Goal: Task Accomplishment & Management: Complete application form

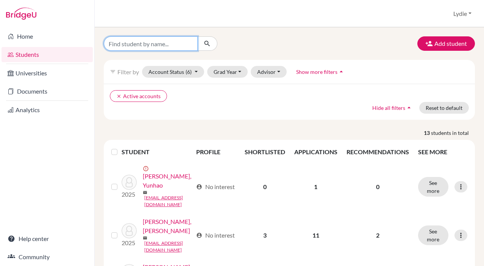
click at [145, 49] on input "Find student by name..." at bounding box center [151, 43] width 94 height 14
type input "shufan"
click button "submit" at bounding box center [207, 43] width 20 height 14
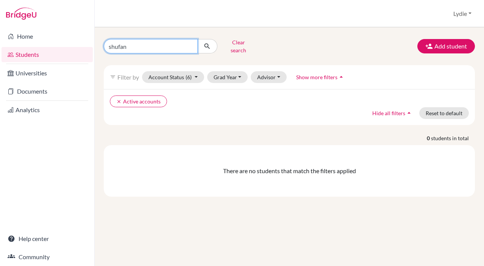
click at [193, 45] on input "shufan" at bounding box center [151, 46] width 94 height 14
click at [188, 44] on input "shufan" at bounding box center [151, 46] width 94 height 14
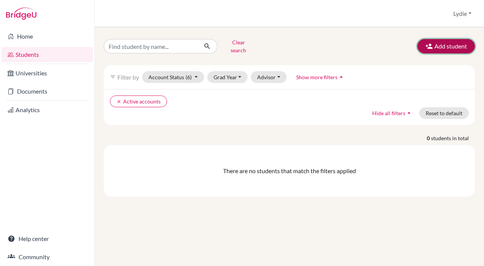
click at [431, 50] on button "Add student" at bounding box center [446, 46] width 58 height 14
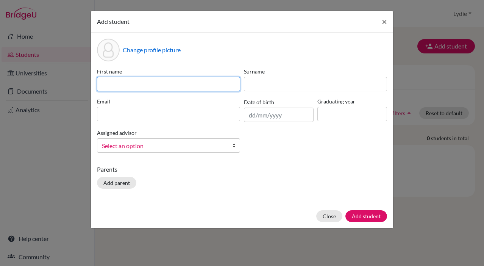
click at [127, 78] on input at bounding box center [168, 84] width 143 height 14
type input "Shufan"
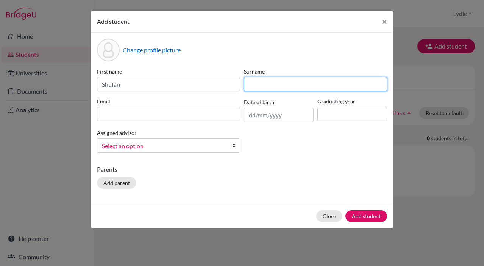
click at [264, 82] on input at bounding box center [315, 84] width 143 height 14
type input "Shao"
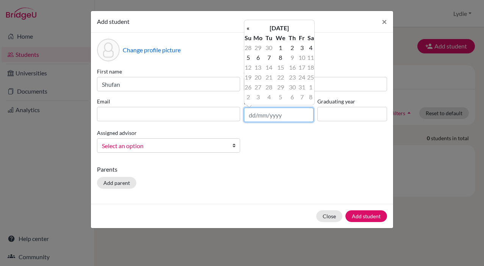
click at [263, 109] on input "text" at bounding box center [279, 115] width 70 height 14
click at [289, 27] on th "October 2025" at bounding box center [279, 28] width 55 height 10
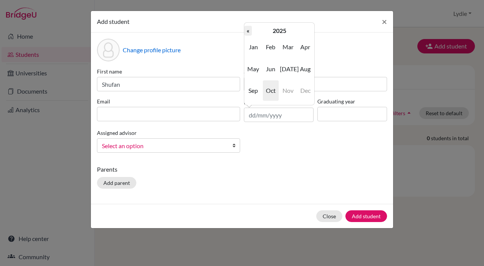
click at [249, 31] on th "«" at bounding box center [248, 31] width 8 height 10
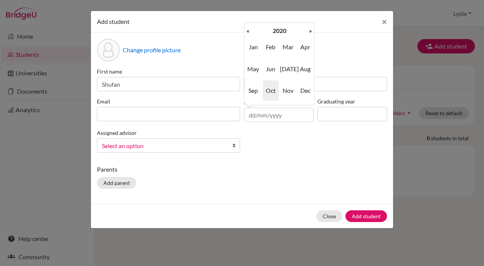
click at [249, 31] on th "«" at bounding box center [248, 31] width 8 height 10
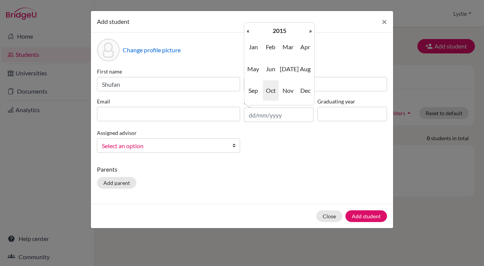
click at [249, 31] on th "«" at bounding box center [248, 31] width 8 height 10
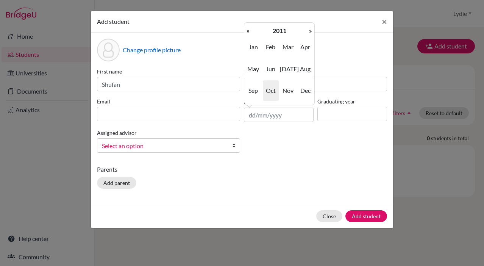
click at [249, 31] on th "«" at bounding box center [248, 31] width 8 height 10
click at [300, 90] on span "Dec" at bounding box center [305, 90] width 16 height 20
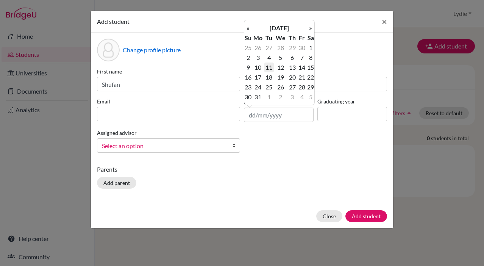
click at [269, 69] on td "11" at bounding box center [268, 68] width 9 height 10
type input "[DATE]"
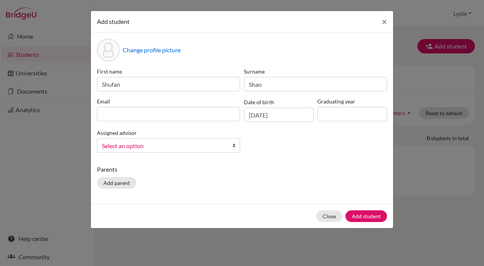
click at [286, 149] on div "First name Shufan Surname Shao Email Date of birth 11/12/2007 Graduating year A…" at bounding box center [242, 112] width 294 height 91
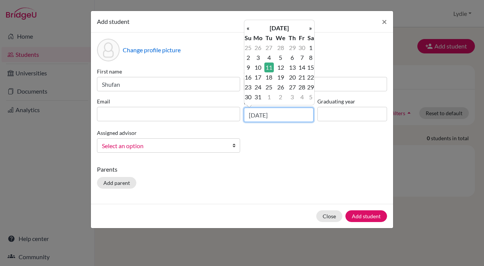
click at [269, 116] on input "[DATE]" at bounding box center [279, 115] width 70 height 14
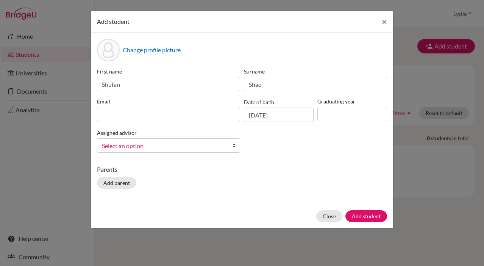
click at [288, 145] on div "First name Shufan Surname Shao Email Date of birth 11/12/2007 Graduating year A…" at bounding box center [242, 112] width 294 height 91
click at [199, 123] on div "First name Shufan Surname Shao Email Date of birth 11/12/2007 Graduating year A…" at bounding box center [242, 112] width 294 height 91
click at [200, 120] on input at bounding box center [168, 114] width 143 height 14
paste input "shufan659@gmail.com"
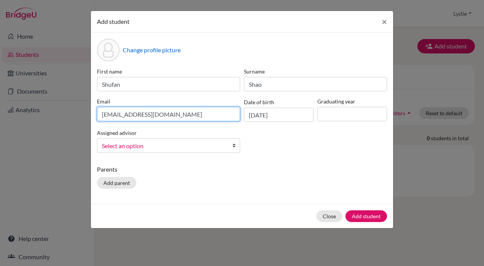
type input "shufan659@gmail.com"
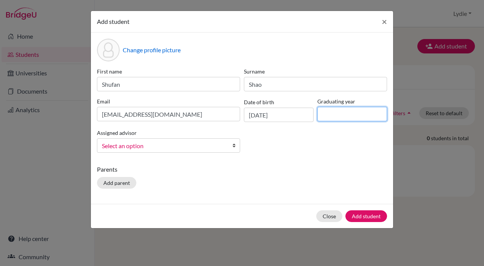
click at [322, 110] on input at bounding box center [352, 114] width 70 height 14
type input "2026"
click at [289, 151] on div "First name Shufan Surname Shao Email shufan659@gmail.com Date of birth 11/12/20…" at bounding box center [242, 112] width 294 height 91
click at [216, 150] on span "Select an option" at bounding box center [163, 146] width 123 height 10
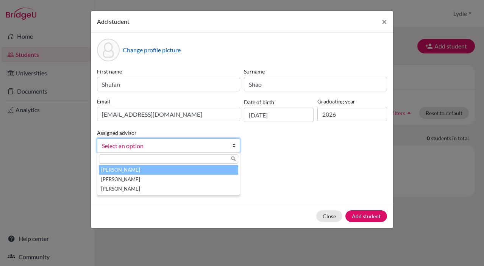
click at [297, 169] on p "Parents" at bounding box center [242, 169] width 290 height 9
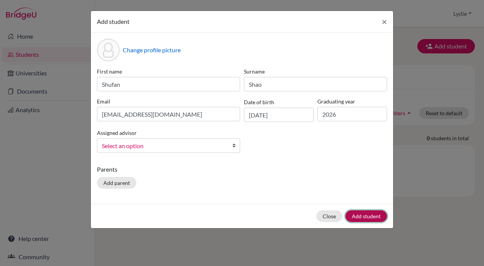
click at [371, 213] on button "Add student" at bounding box center [366, 216] width 42 height 12
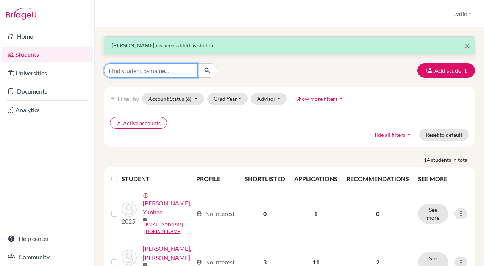
click at [156, 70] on input "Find student by name..." at bounding box center [151, 70] width 94 height 14
type input "/"
type input "shufan"
click button "submit" at bounding box center [207, 70] width 20 height 14
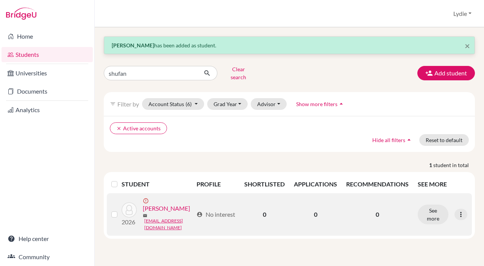
click at [169, 204] on link "[PERSON_NAME]" at bounding box center [166, 208] width 47 height 9
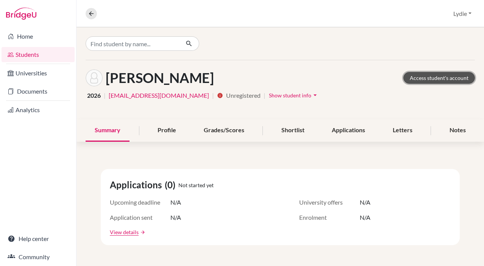
click at [436, 82] on link "Access student's account" at bounding box center [439, 78] width 72 height 12
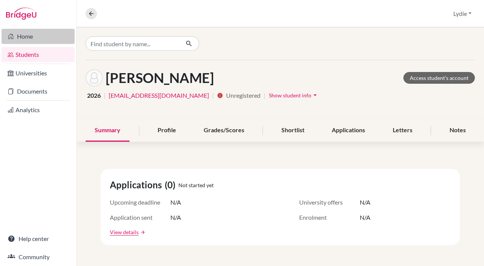
click at [38, 41] on link "Home" at bounding box center [38, 36] width 73 height 15
click at [88, 11] on icon at bounding box center [91, 13] width 7 height 7
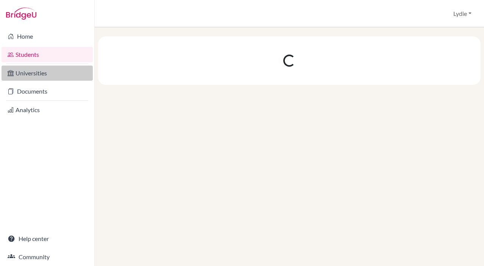
click at [44, 73] on link "Universities" at bounding box center [47, 73] width 91 height 15
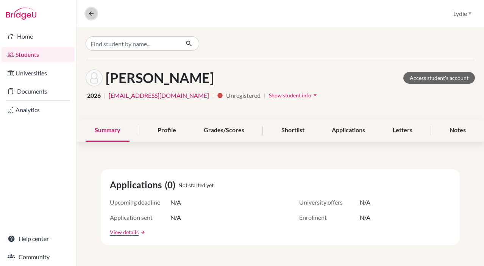
click at [88, 16] on icon at bounding box center [91, 13] width 7 height 7
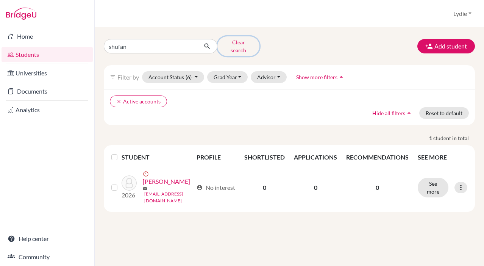
click at [255, 46] on button "Clear search" at bounding box center [238, 46] width 42 height 20
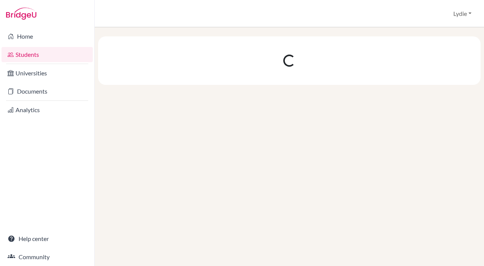
click at [243, 48] on div at bounding box center [289, 60] width 383 height 48
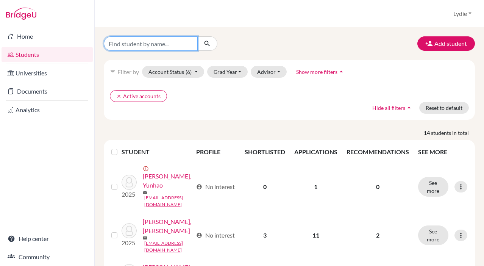
click at [145, 42] on input "Find student by name..." at bounding box center [151, 43] width 94 height 14
type input "shufan"
click button "submit" at bounding box center [207, 43] width 20 height 14
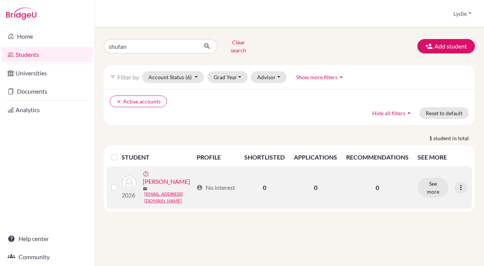
click at [158, 177] on link "[PERSON_NAME]" at bounding box center [166, 181] width 47 height 9
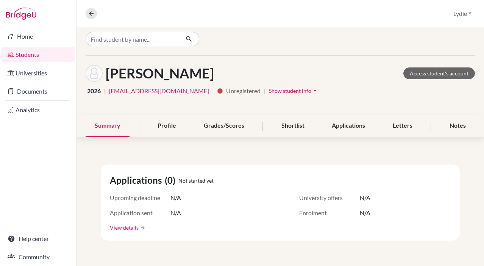
scroll to position [9, 0]
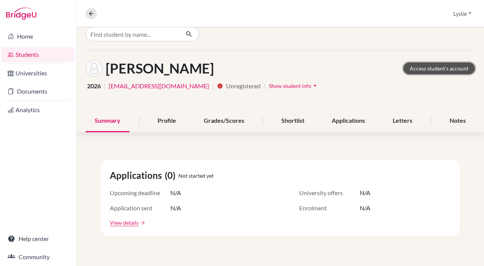
click at [419, 69] on link "Access student's account" at bounding box center [439, 69] width 72 height 12
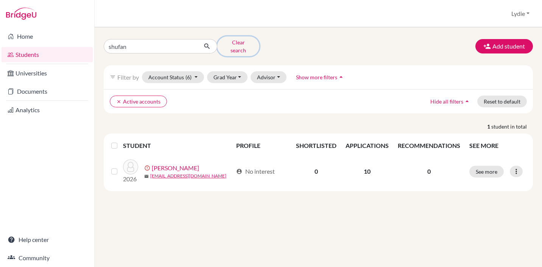
click at [240, 45] on button "Clear search" at bounding box center [238, 46] width 42 height 20
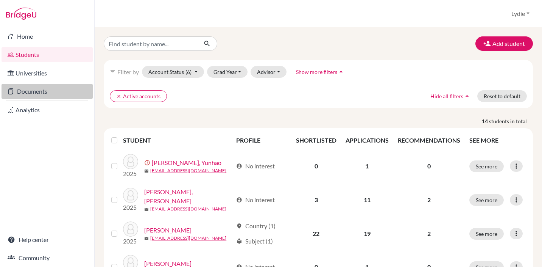
click at [66, 90] on link "Documents" at bounding box center [47, 91] width 91 height 15
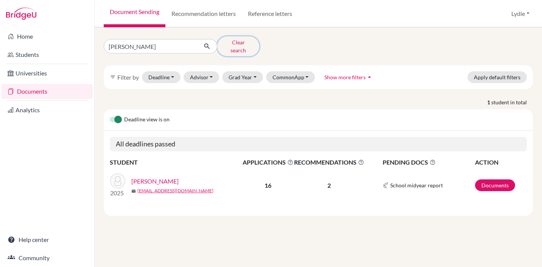
click at [239, 42] on button "Clear search" at bounding box center [238, 46] width 42 height 20
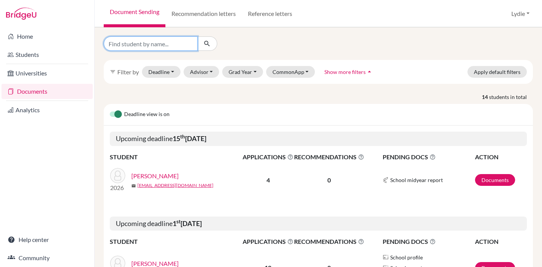
click at [157, 47] on input "Find student by name..." at bounding box center [151, 43] width 94 height 14
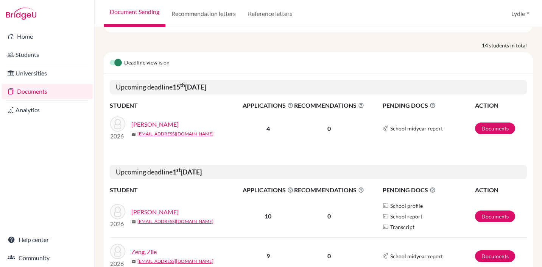
scroll to position [52, 0]
click at [152, 209] on link "[PERSON_NAME]" at bounding box center [154, 211] width 47 height 9
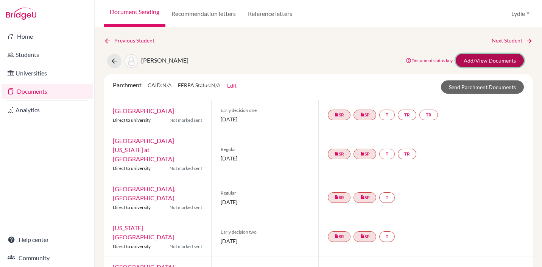
click at [472, 58] on link "Add/View Documents" at bounding box center [490, 60] width 68 height 13
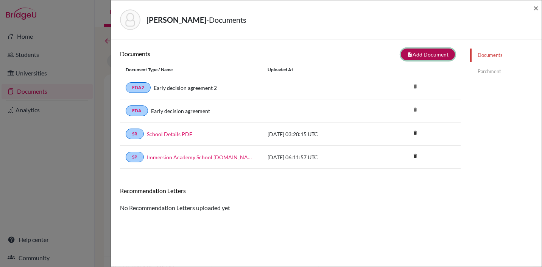
click at [414, 53] on button "note_add Add Document" at bounding box center [428, 54] width 54 height 12
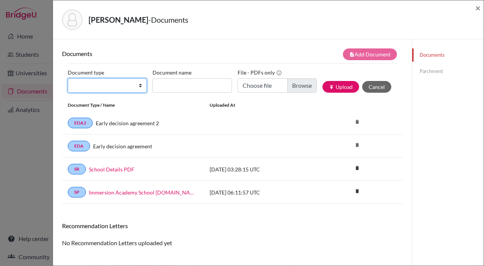
click at [91, 85] on select "Change explanation for Common App reports Counselor recommendation Fee waiver I…" at bounding box center [107, 85] width 79 height 14
select select "2"
click at [68, 78] on select "Change explanation for Common App reports Counselor recommendation Fee waiver I…" at bounding box center [107, 85] width 79 height 14
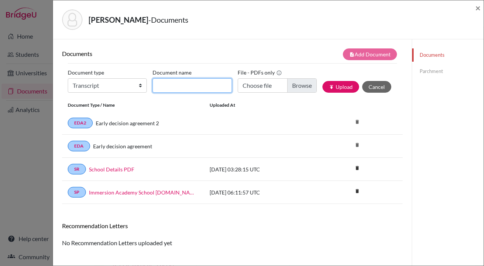
click at [167, 85] on input "Document name" at bounding box center [192, 85] width 79 height 14
type input "[PERSON_NAME]-Transcript"
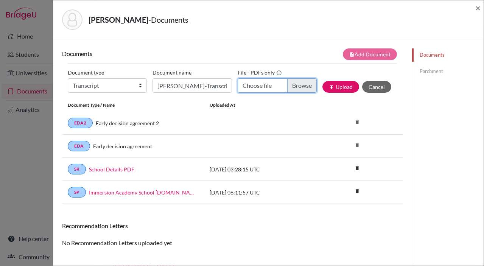
click at [294, 87] on input "Choose file" at bounding box center [277, 85] width 79 height 14
type input "C:\fakepath\Shufan Shao-Immersion Transcript-20251002.pdf"
click at [334, 93] on div "Document type Change explanation for Common App reports Counselor recommendatio…" at bounding box center [233, 83] width 330 height 32
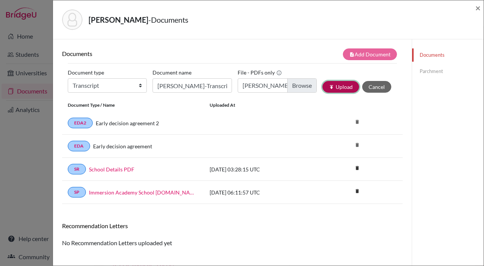
click at [337, 90] on button "publish Upload" at bounding box center [341, 87] width 37 height 12
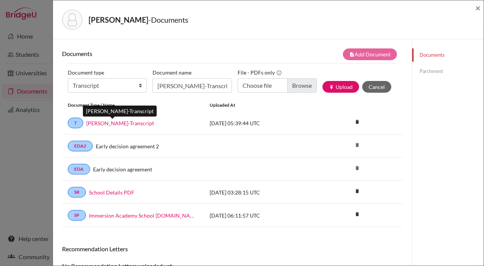
click at [100, 125] on link "[PERSON_NAME]-Transcript" at bounding box center [120, 123] width 68 height 8
click at [425, 70] on link "Parchment" at bounding box center [449, 71] width 72 height 13
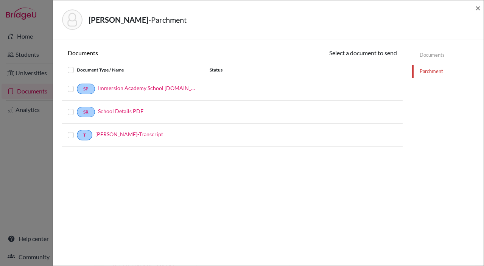
click at [77, 131] on label at bounding box center [77, 131] width 0 height 0
click at [0, 0] on input "checkbox" at bounding box center [0, 0] width 0 height 0
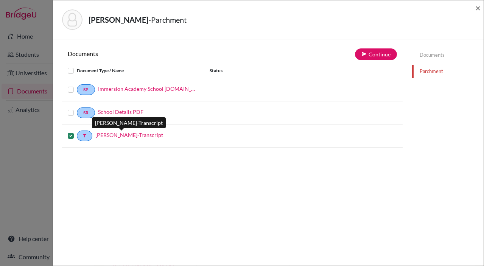
click at [111, 138] on link "Shufan Shao-Transcript" at bounding box center [129, 135] width 68 height 8
click at [114, 136] on link "Shufan Shao-Transcript" at bounding box center [129, 135] width 68 height 8
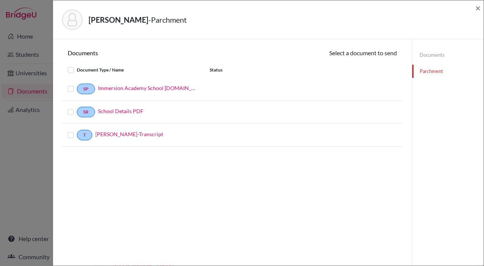
scroll to position [9, 0]
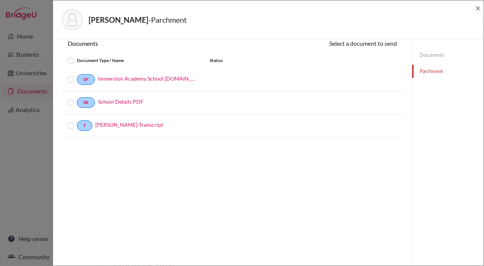
click at [77, 121] on label at bounding box center [77, 121] width 0 height 0
click at [0, 0] on input "checkbox" at bounding box center [0, 0] width 0 height 0
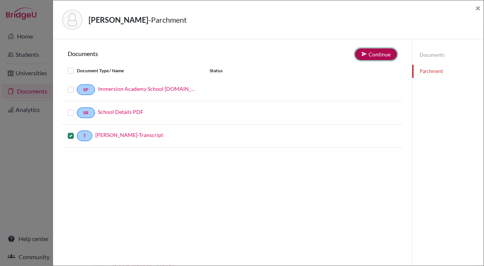
click at [369, 58] on button "Continue" at bounding box center [376, 54] width 42 height 12
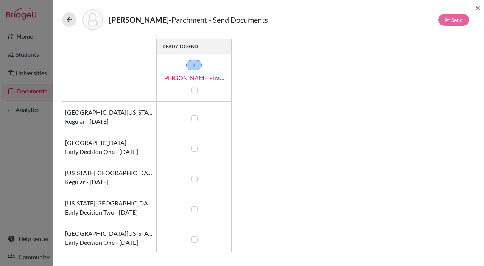
click at [195, 122] on div at bounding box center [194, 118] width 9 height 9
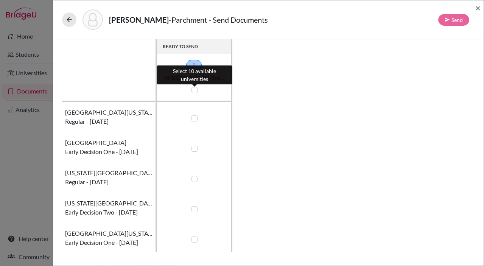
click at [196, 87] on label at bounding box center [195, 90] width 6 height 6
click at [196, 87] on input "checkbox" at bounding box center [193, 90] width 6 height 8
checkbox input "true"
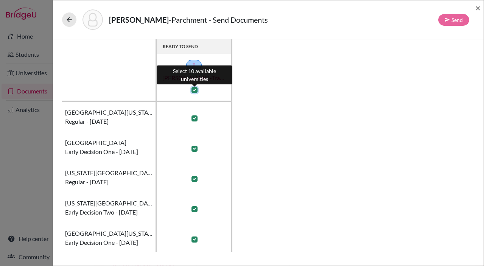
checkbox input "true"
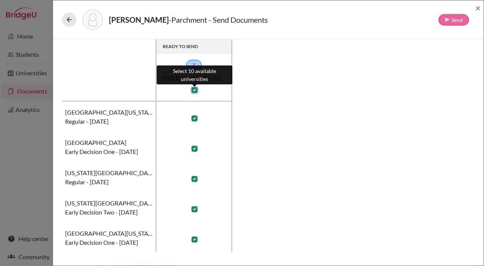
checkbox input "true"
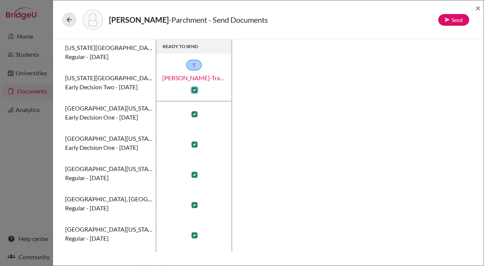
scroll to position [130, 0]
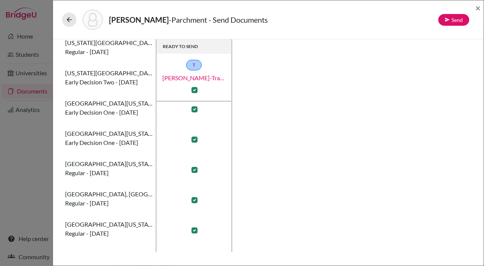
click at [61, 24] on div "[PERSON_NAME] - Parchment - Send Documents Send ×" at bounding box center [268, 19] width 425 height 33
click at [68, 22] on icon at bounding box center [70, 20] width 8 height 8
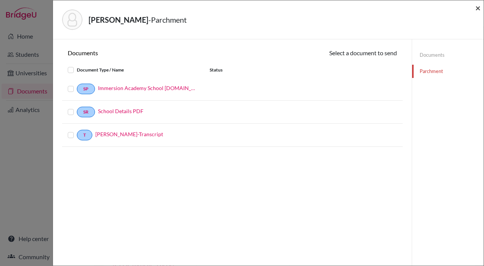
click at [477, 9] on span "×" at bounding box center [478, 7] width 5 height 11
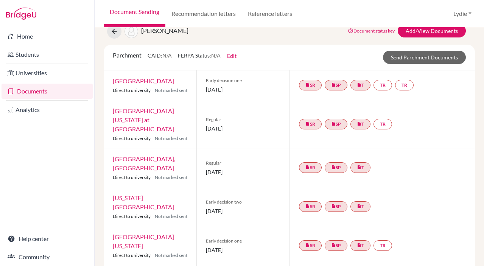
scroll to position [196, 0]
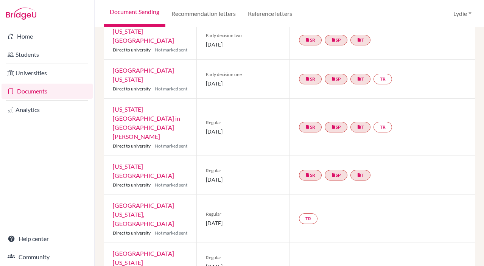
click at [56, 81] on li "Universities" at bounding box center [47, 73] width 94 height 18
click at [56, 76] on link "Universities" at bounding box center [47, 73] width 91 height 15
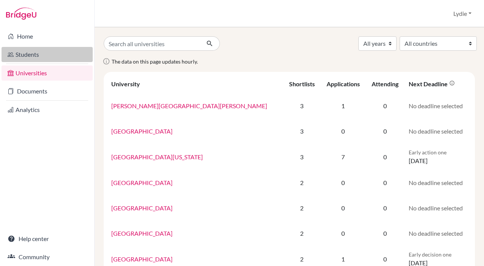
click at [56, 54] on link "Students" at bounding box center [47, 54] width 91 height 15
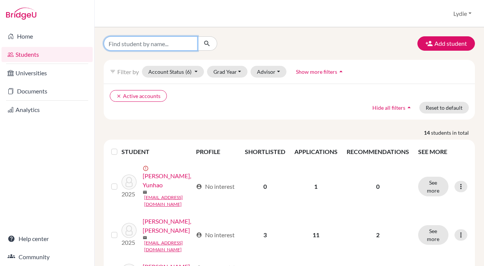
click at [159, 43] on input "Find student by name..." at bounding box center [151, 43] width 94 height 14
type input "Shufan"
click button "submit" at bounding box center [207, 43] width 20 height 14
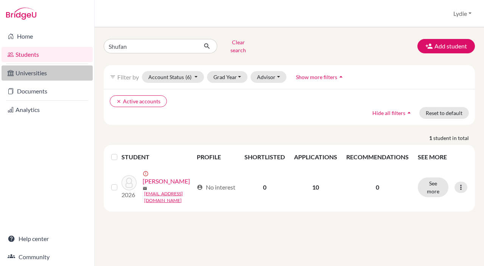
click at [39, 70] on link "Universities" at bounding box center [47, 73] width 91 height 15
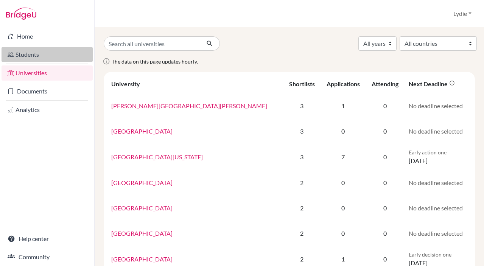
click at [45, 47] on link "Students" at bounding box center [47, 54] width 91 height 15
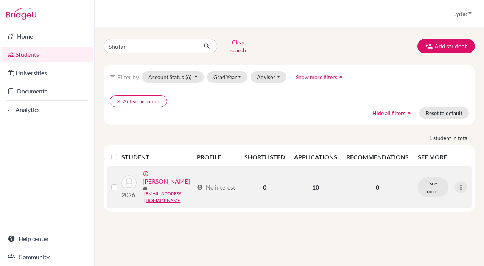
click at [167, 177] on link "[PERSON_NAME]" at bounding box center [166, 181] width 47 height 9
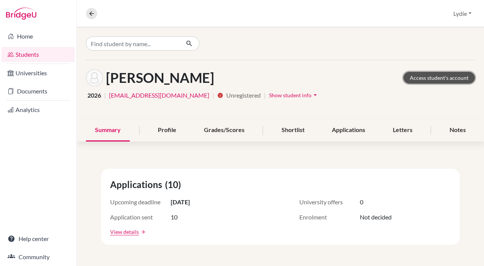
click at [437, 78] on link "Access student's account" at bounding box center [440, 78] width 72 height 12
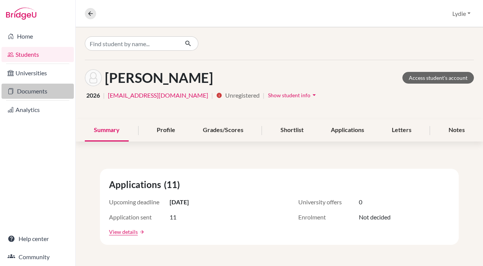
click at [38, 93] on link "Documents" at bounding box center [38, 91] width 72 height 15
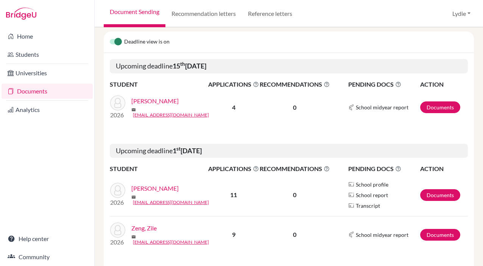
scroll to position [74, 0]
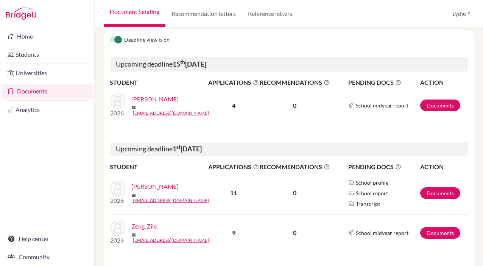
click at [145, 195] on div "Shao, Shufan mail shufan659@gmail.com" at bounding box center [172, 193] width 82 height 22
click at [145, 191] on link "[PERSON_NAME]" at bounding box center [154, 186] width 47 height 9
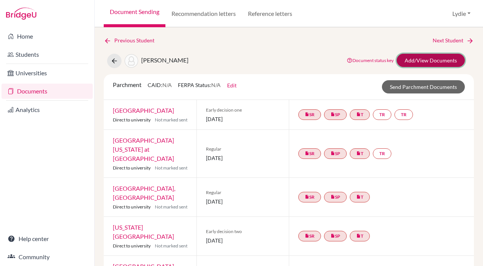
click at [430, 61] on link "Add/View Documents" at bounding box center [431, 60] width 68 height 13
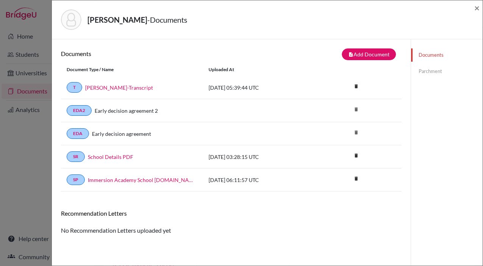
click at [419, 71] on link "Parchment" at bounding box center [447, 71] width 72 height 13
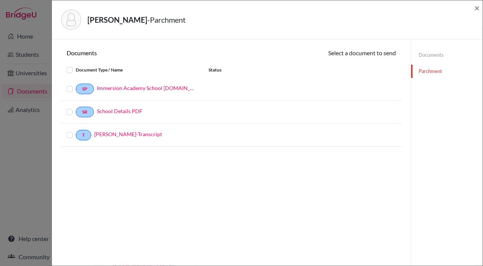
click at [76, 131] on label at bounding box center [76, 131] width 0 height 0
click at [0, 0] on input "checkbox" at bounding box center [0, 0] width 0 height 0
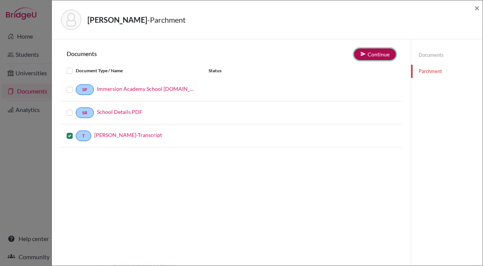
click at [373, 53] on button "Continue" at bounding box center [375, 54] width 42 height 12
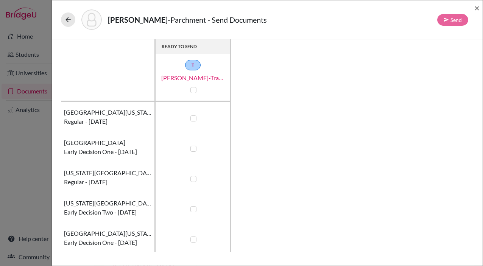
click at [193, 96] on th "T [PERSON_NAME]-Transcript" at bounding box center [194, 78] width 76 height 48
click at [194, 94] on div at bounding box center [193, 90] width 9 height 9
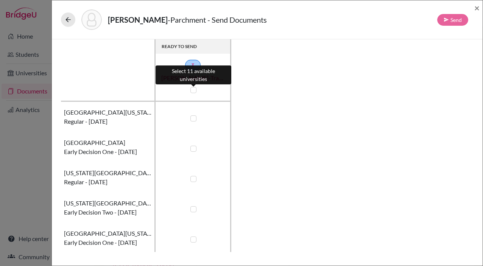
click at [196, 90] on label at bounding box center [194, 90] width 6 height 6
click at [195, 90] on input "checkbox" at bounding box center [192, 90] width 6 height 8
checkbox input "true"
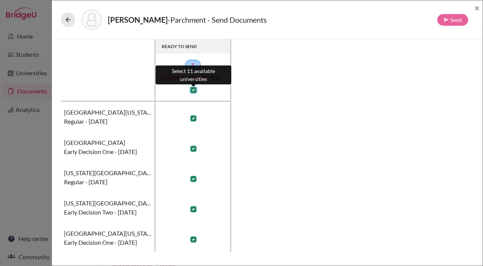
checkbox input "true"
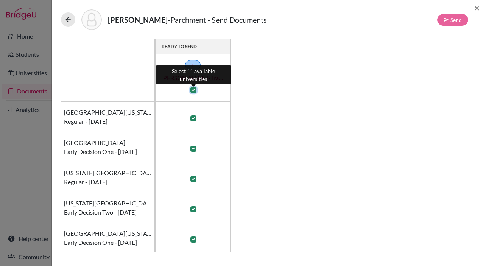
checkbox input "true"
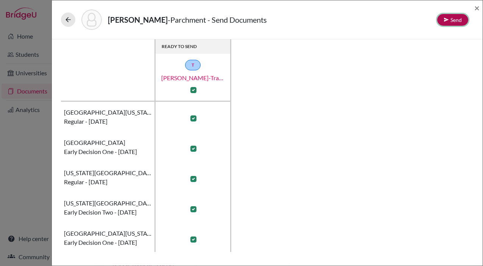
click at [451, 21] on button "Send" at bounding box center [453, 20] width 31 height 12
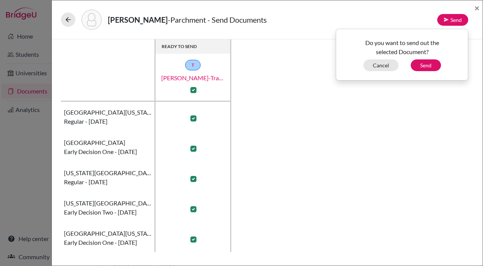
click at [428, 59] on div "Do you want to send out the selected Document? Cancel Send" at bounding box center [402, 54] width 132 height 33
click at [428, 60] on button "Send" at bounding box center [426, 65] width 30 height 12
checkbox input "false"
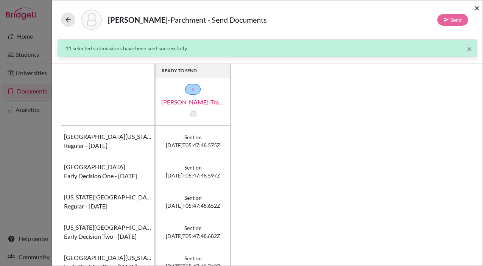
click at [475, 7] on span "×" at bounding box center [477, 7] width 5 height 11
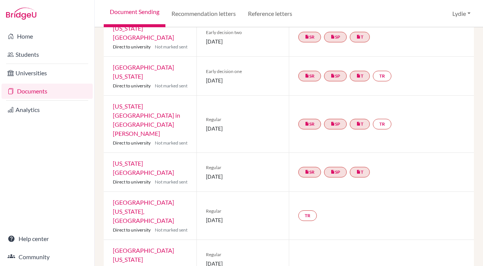
scroll to position [225, 0]
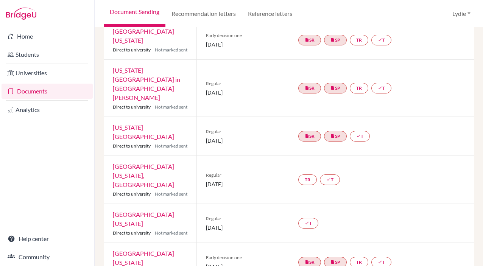
scroll to position [231, 0]
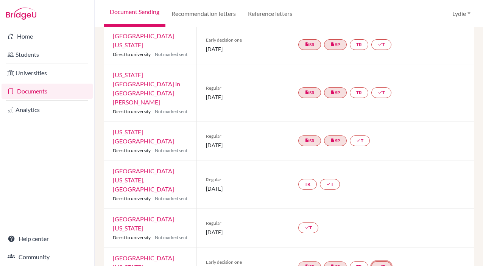
click at [385, 262] on link "done T" at bounding box center [382, 267] width 20 height 11
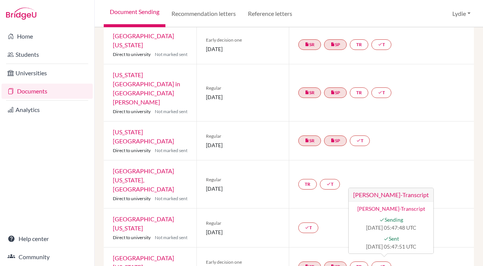
click at [423, 248] on div "insert_drive_file SR insert_drive_file SP TR done T [PERSON_NAME]-Transcript [P…" at bounding box center [381, 267] width 185 height 39
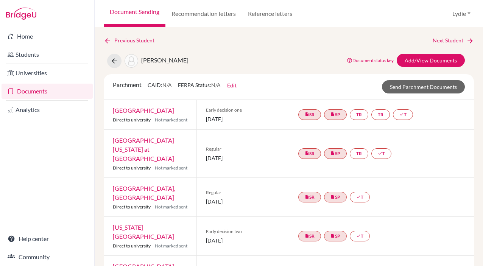
scroll to position [4, 0]
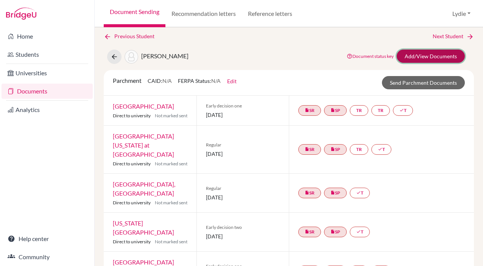
click at [438, 54] on link "Add/View Documents" at bounding box center [431, 56] width 68 height 13
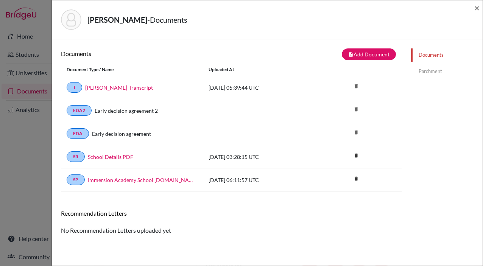
click at [434, 73] on link "Parchment" at bounding box center [447, 71] width 72 height 13
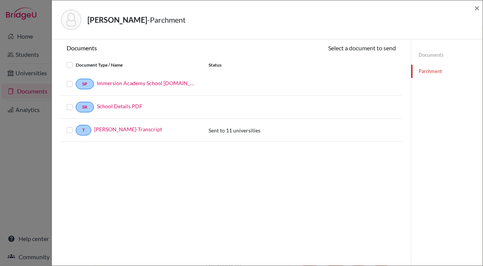
scroll to position [10, 0]
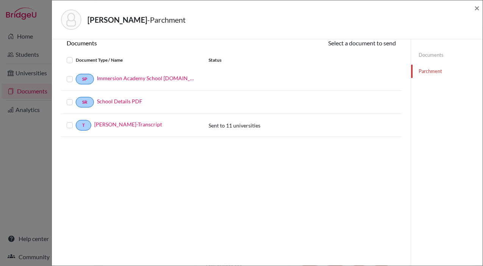
click at [74, 127] on div at bounding box center [71, 125] width 9 height 9
click at [76, 121] on label at bounding box center [76, 121] width 0 height 0
click at [0, 0] on input "checkbox" at bounding box center [0, 0] width 0 height 0
click at [369, 44] on button "Continue" at bounding box center [375, 44] width 42 height 12
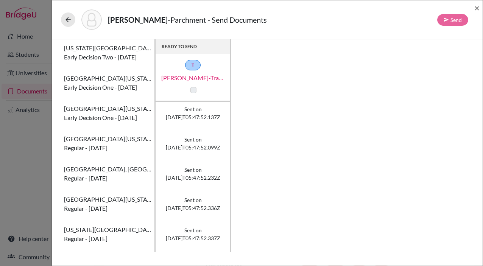
scroll to position [183, 0]
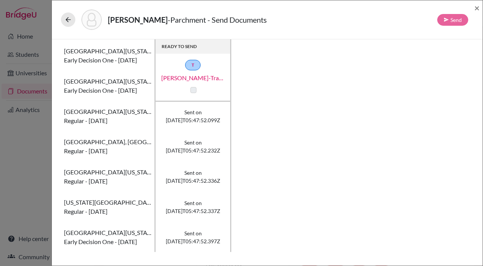
click at [480, 11] on div "[PERSON_NAME] - Parchment - Send Documents Send ×" at bounding box center [267, 19] width 431 height 39
click at [480, 9] on span "×" at bounding box center [477, 7] width 5 height 11
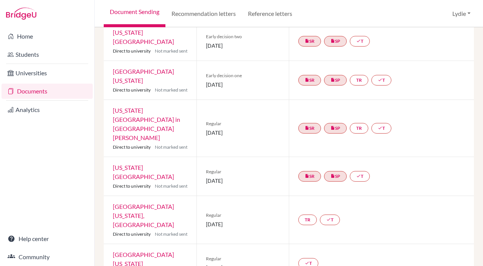
scroll to position [235, 0]
